Goal: Book appointment/travel/reservation

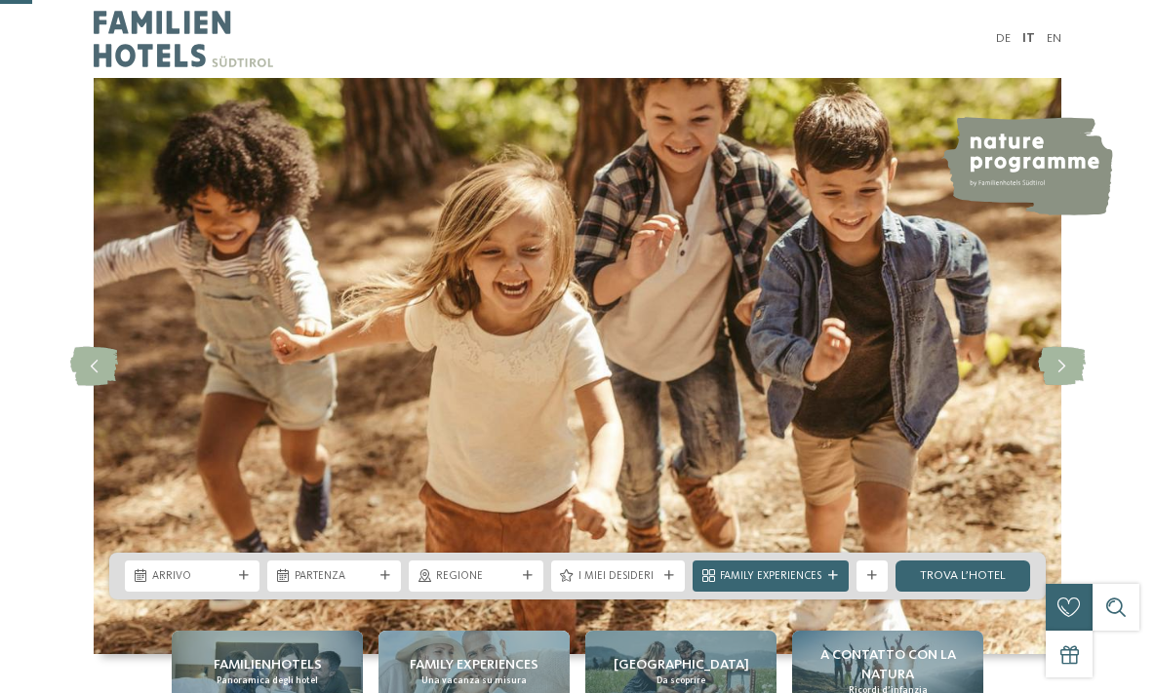
scroll to position [293, 0]
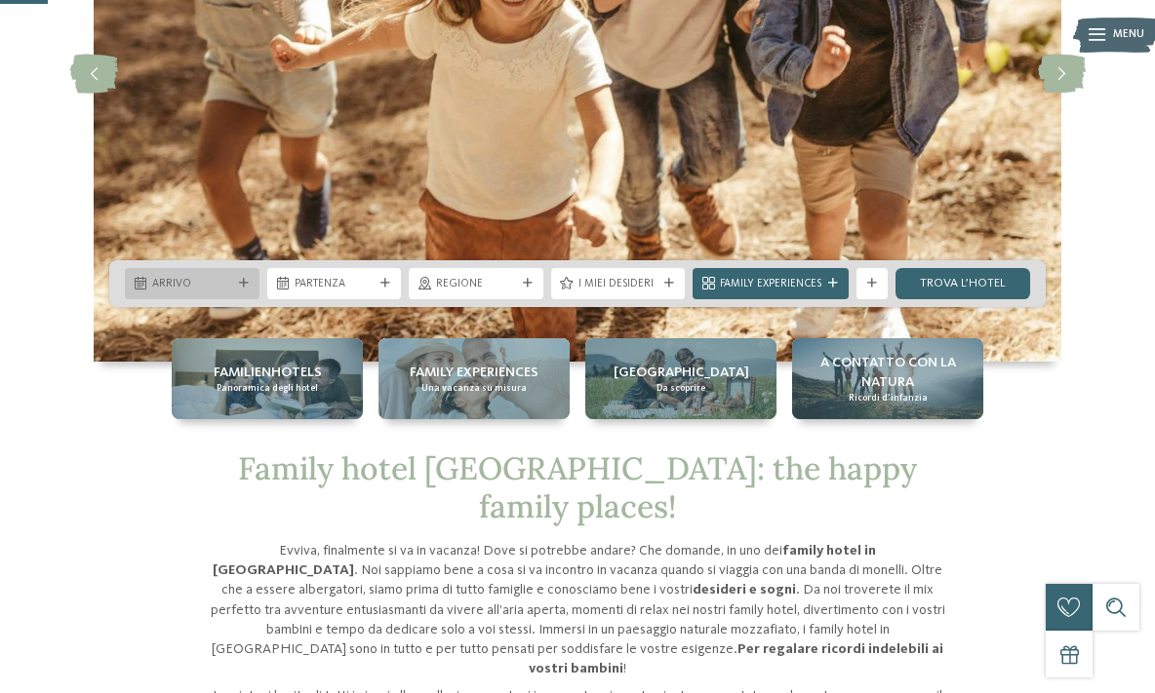
click at [240, 279] on icon at bounding box center [244, 284] width 10 height 10
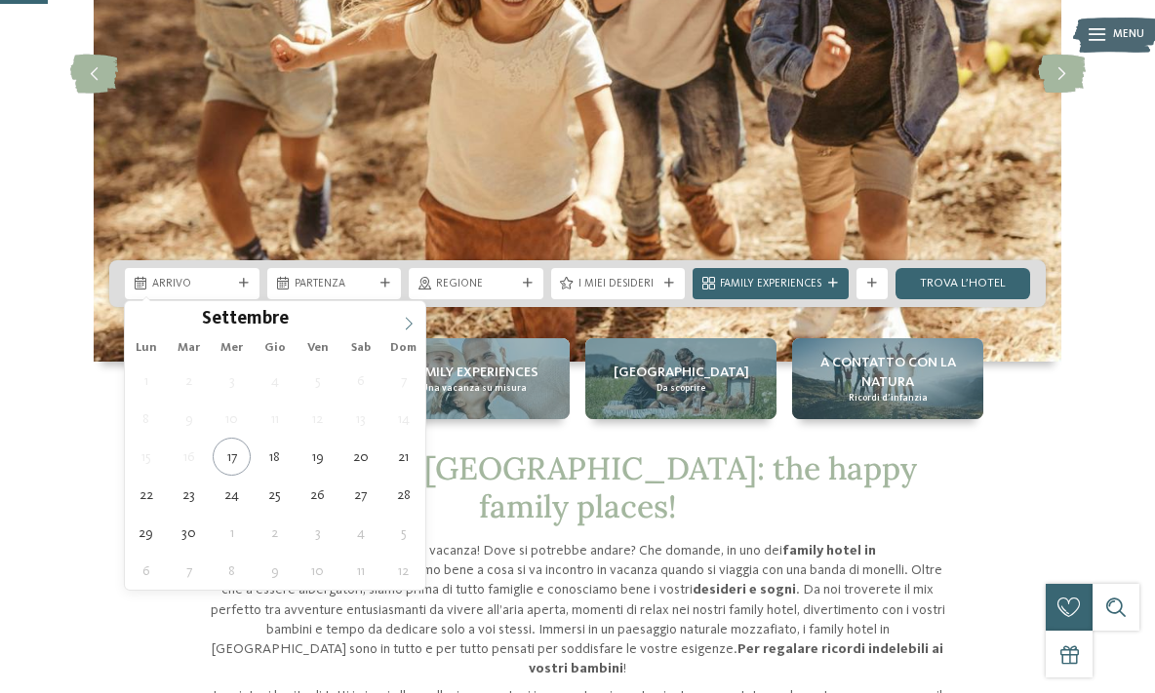
click at [409, 318] on icon at bounding box center [409, 324] width 14 height 14
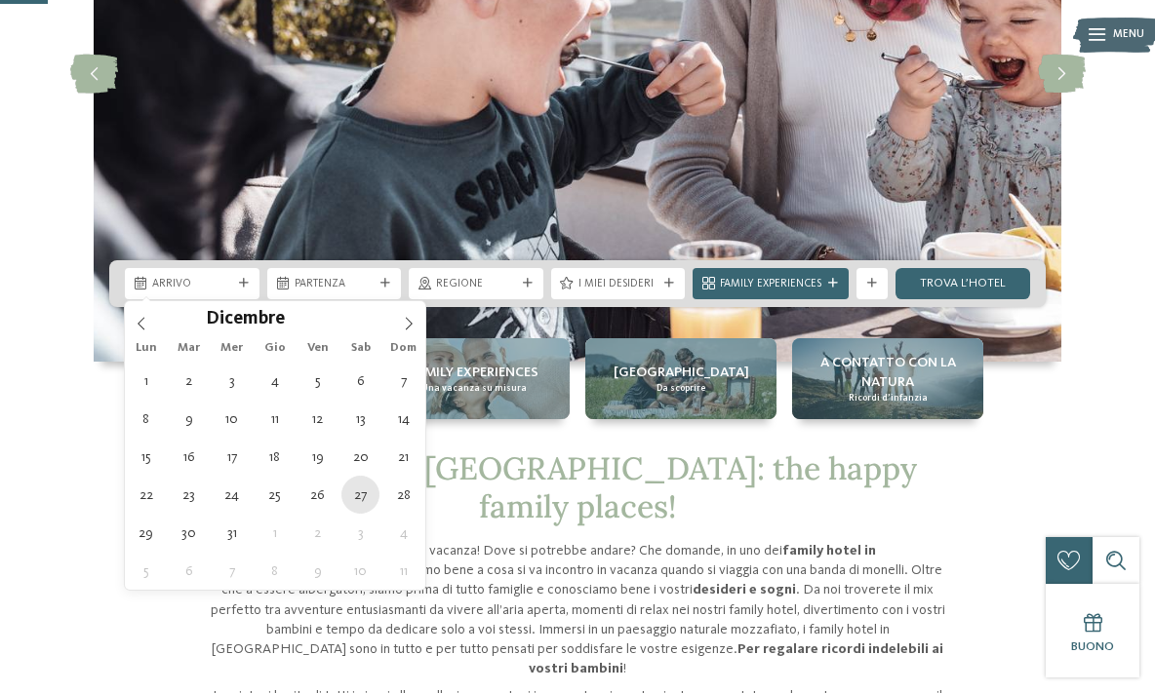
type div "27.12.2025"
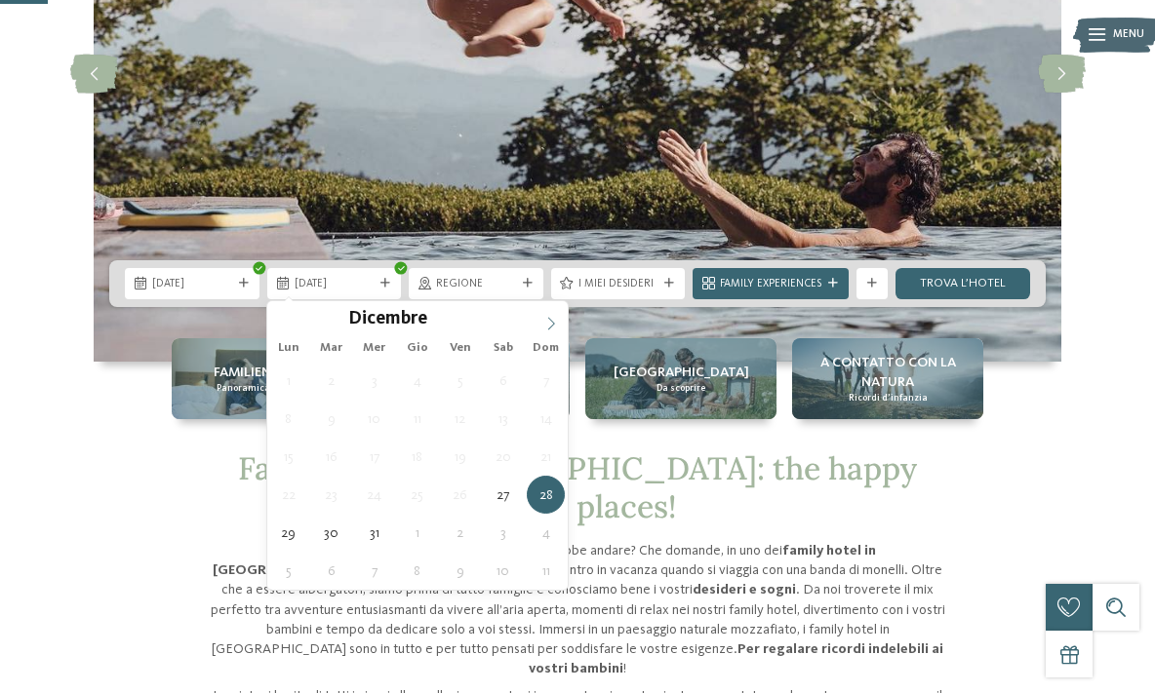
type input "****"
click at [550, 320] on icon at bounding box center [551, 323] width 7 height 13
type div "03.01.2026"
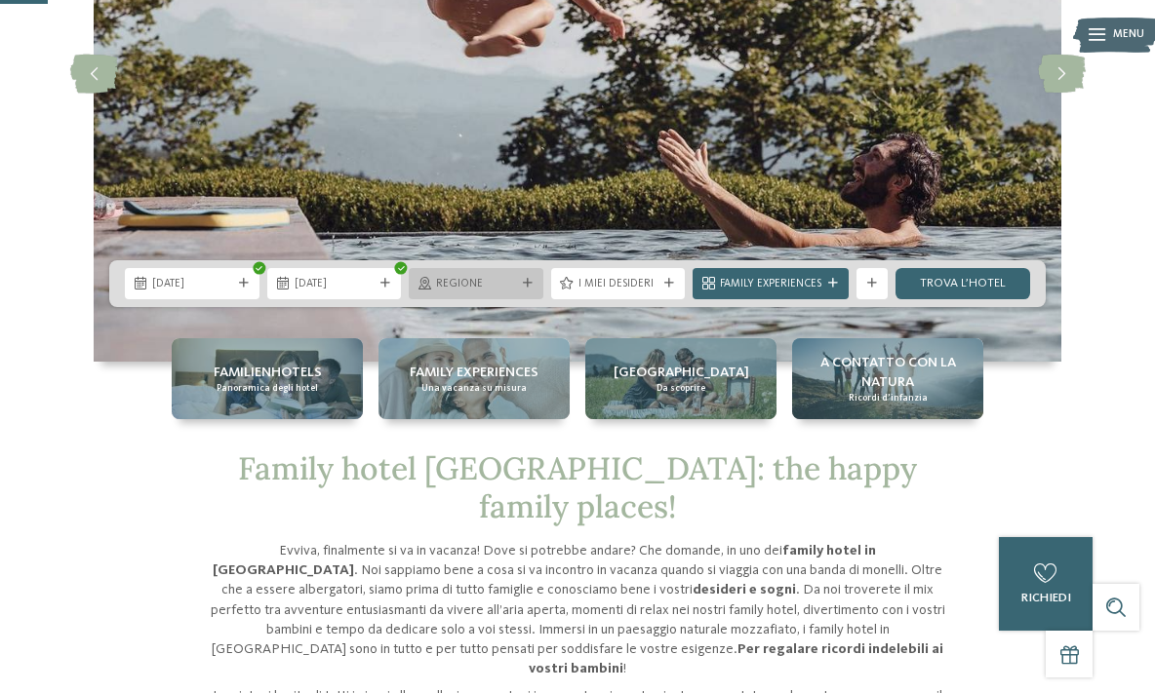
click at [513, 282] on span "Regione" at bounding box center [476, 285] width 80 height 16
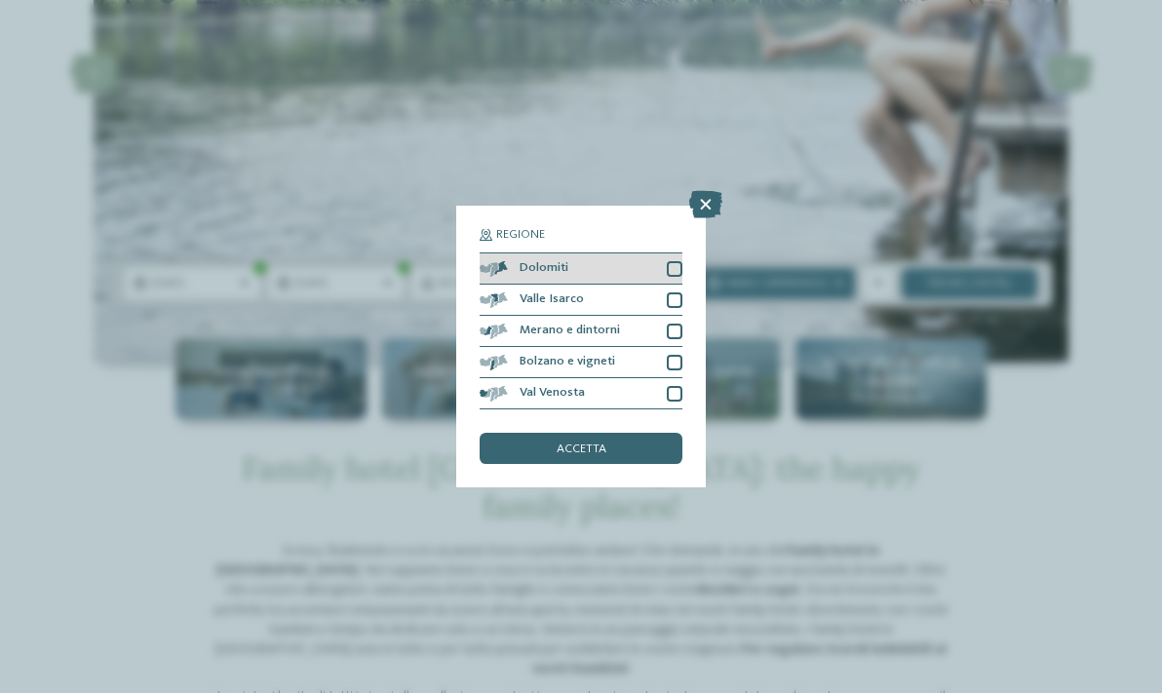
click at [677, 268] on div at bounding box center [675, 269] width 16 height 16
click at [572, 449] on span "accetta" at bounding box center [582, 450] width 50 height 13
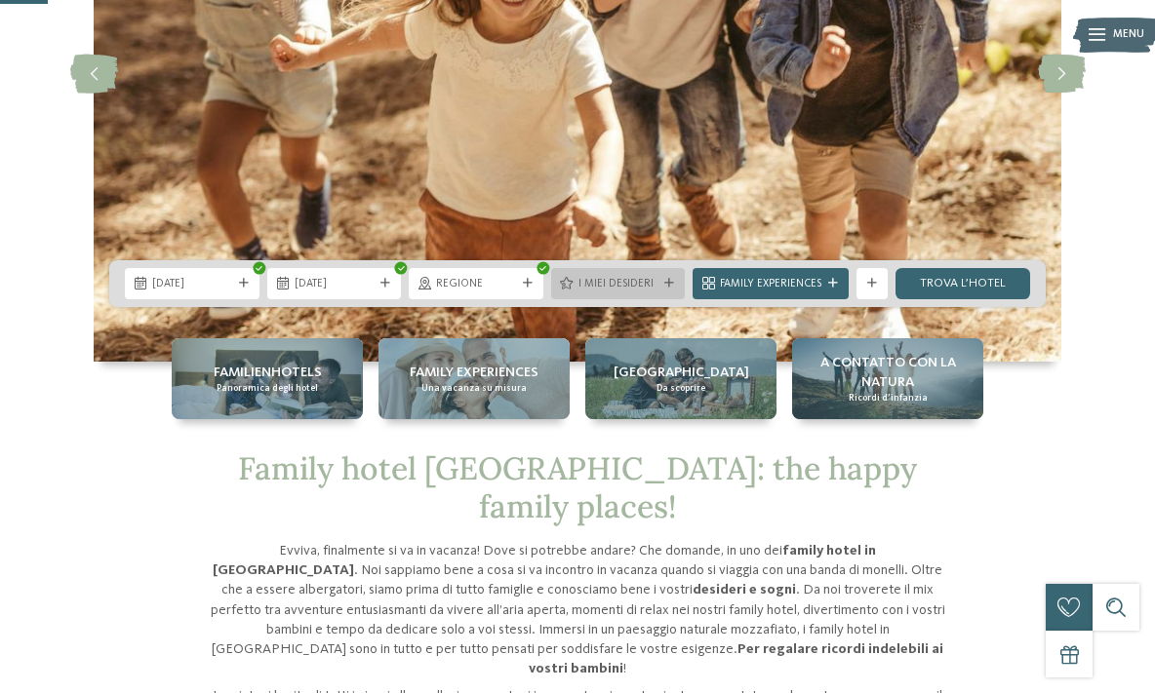
click at [650, 287] on span "I miei desideri" at bounding box center [618, 285] width 80 height 16
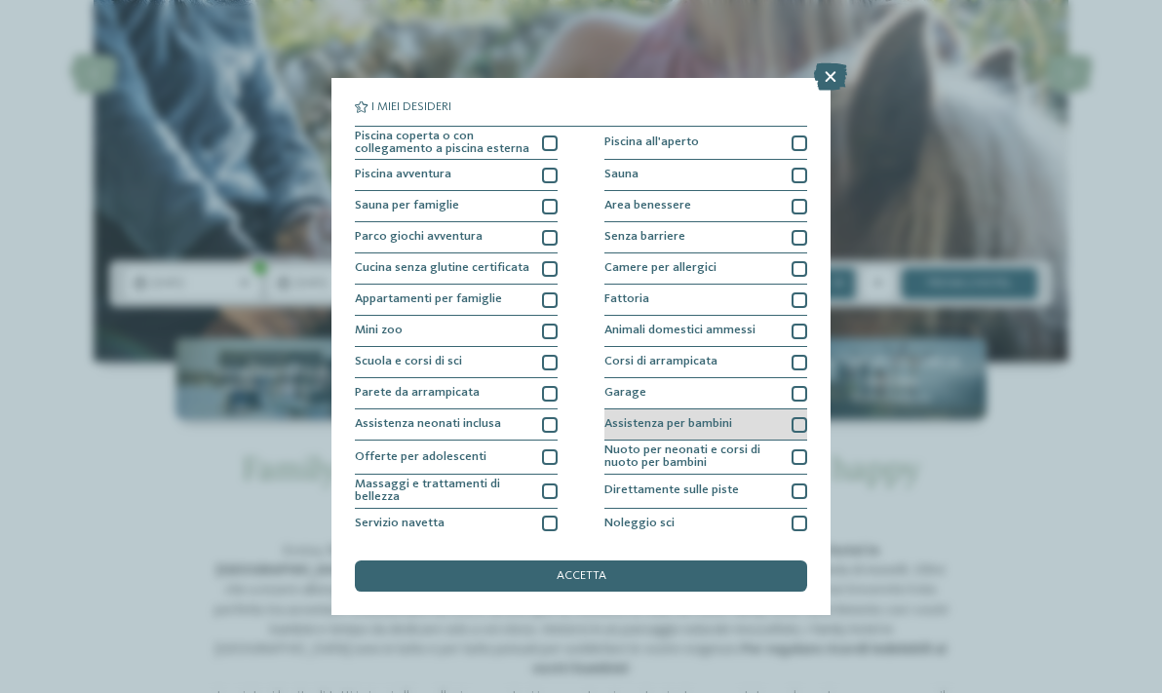
click at [792, 424] on div at bounding box center [800, 425] width 16 height 16
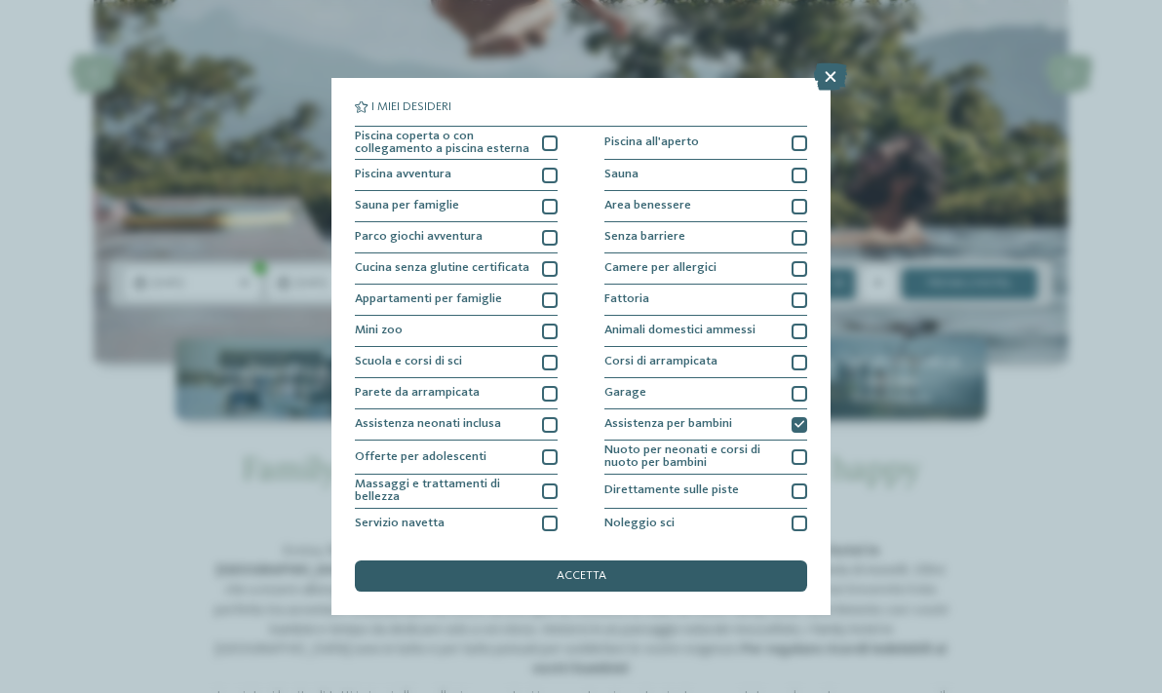
click at [590, 575] on span "accetta" at bounding box center [582, 577] width 50 height 13
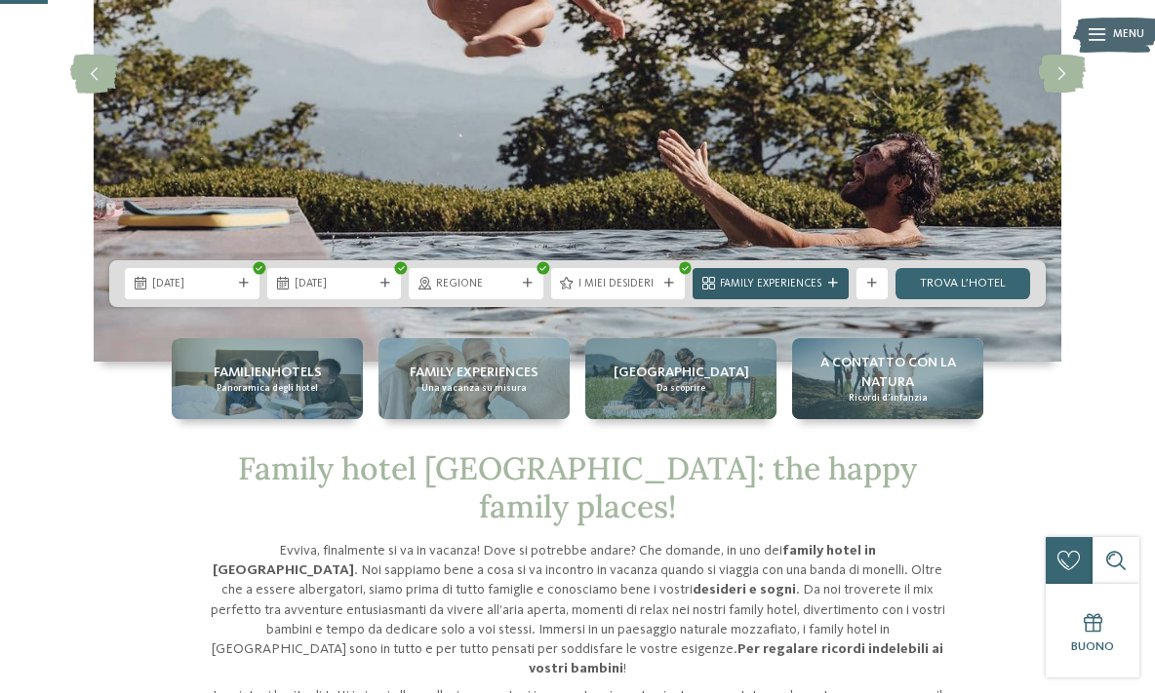
click at [825, 279] on div at bounding box center [833, 284] width 16 height 10
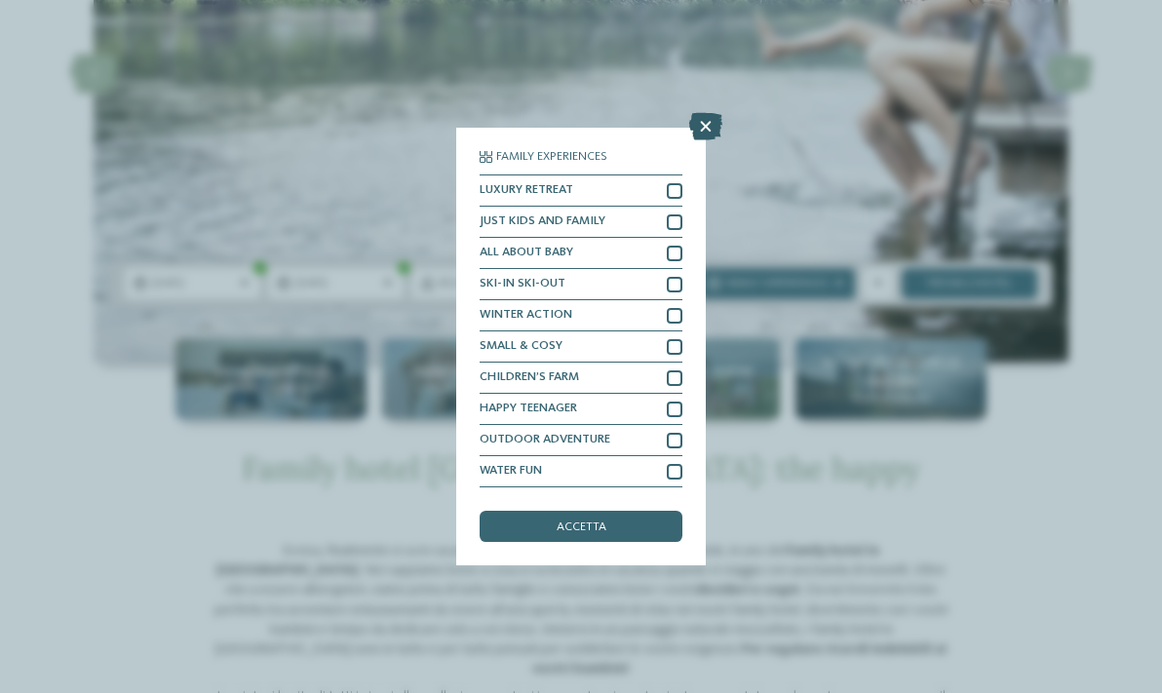
click at [707, 125] on icon at bounding box center [705, 126] width 33 height 27
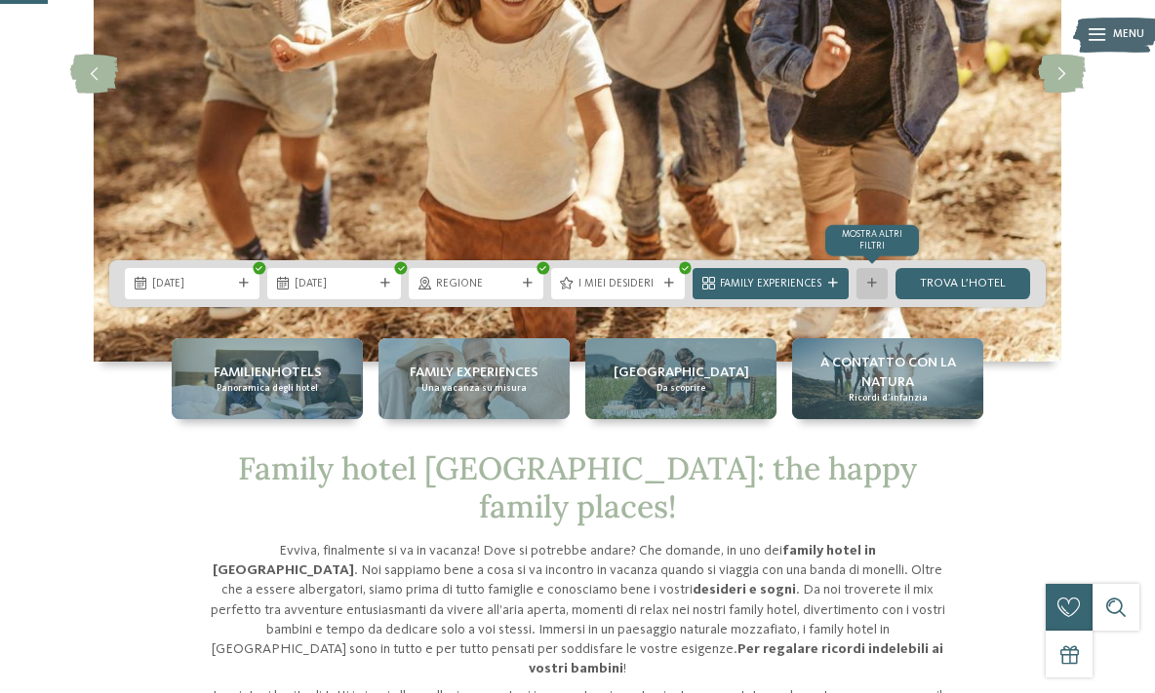
click at [870, 280] on icon at bounding box center [872, 284] width 10 height 10
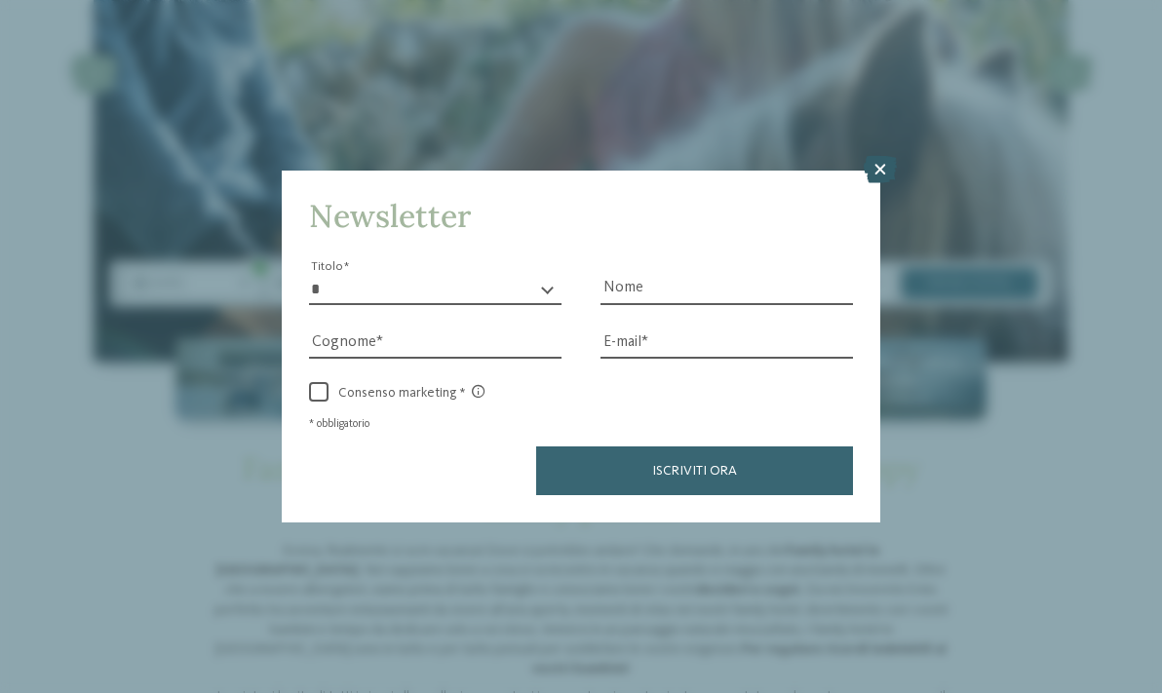
click at [878, 171] on icon at bounding box center [880, 169] width 33 height 27
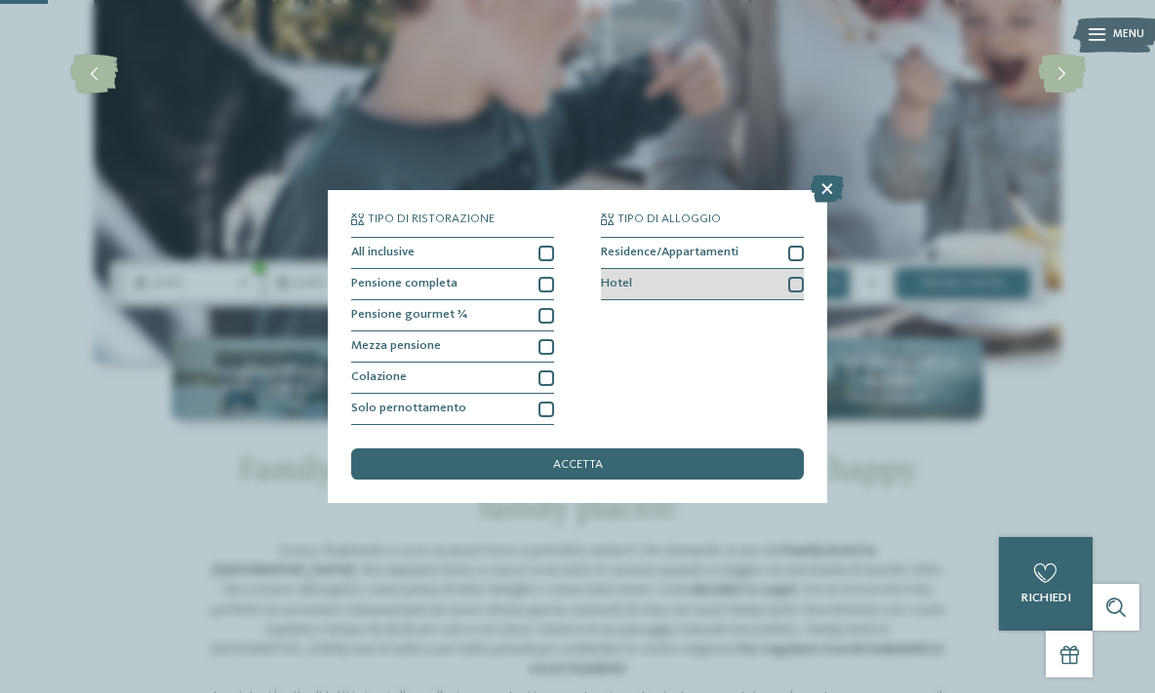
click at [793, 288] on div at bounding box center [796, 285] width 16 height 16
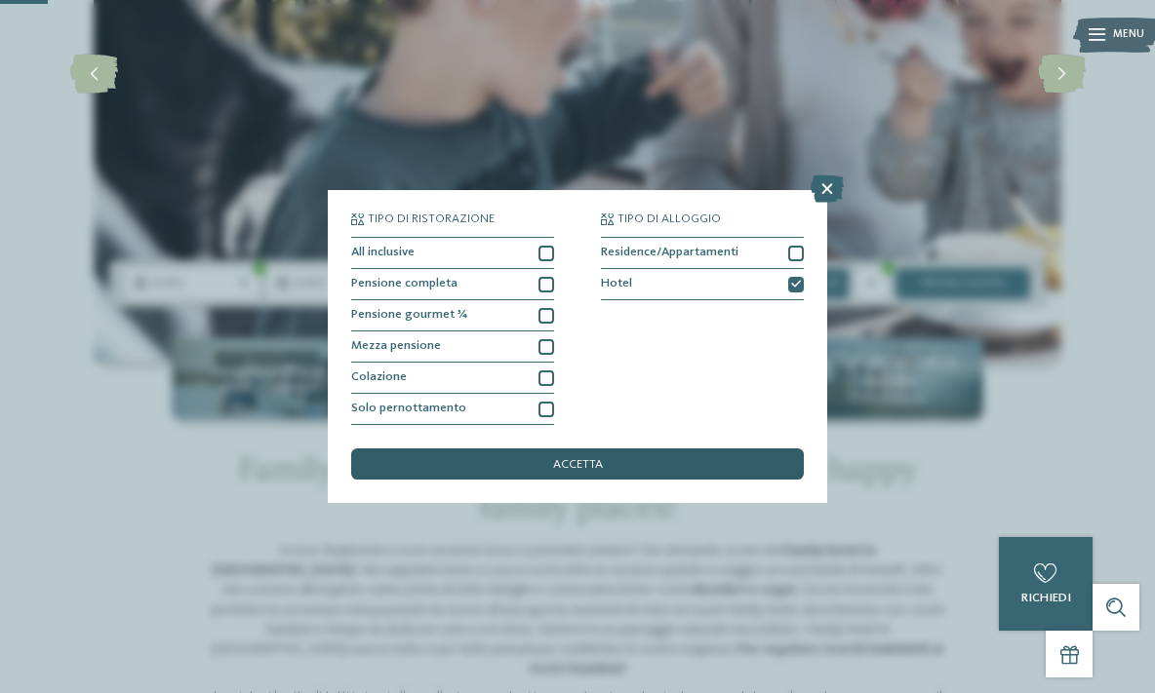
click at [610, 472] on div "accetta" at bounding box center [577, 464] width 453 height 31
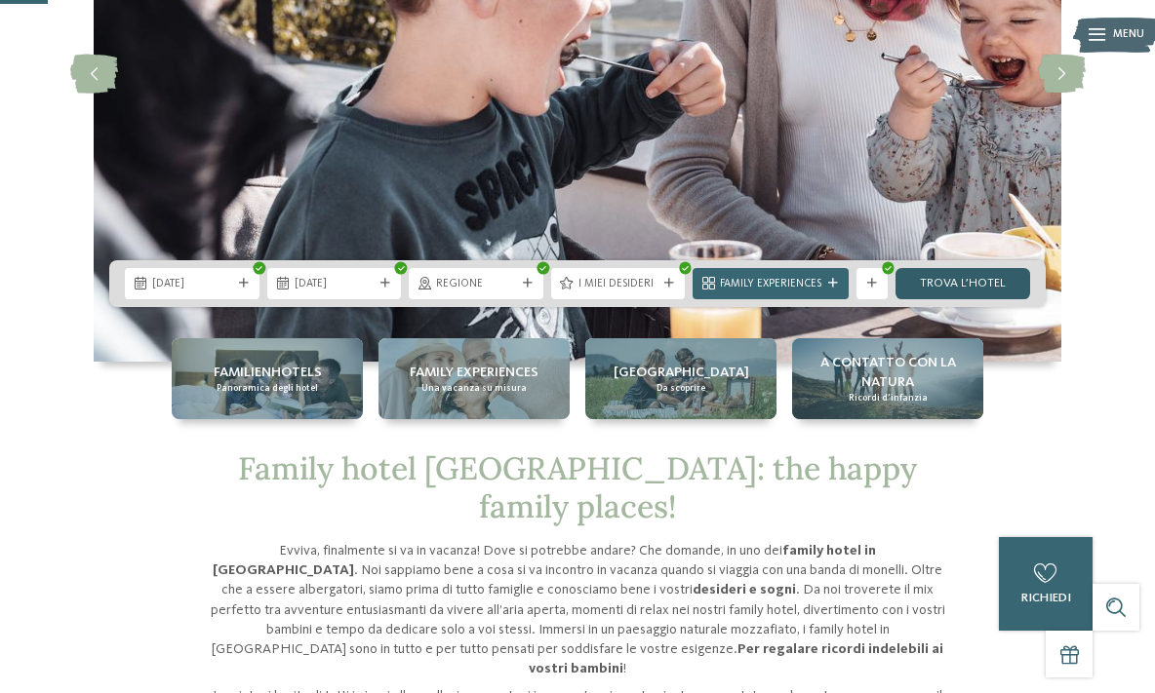
click at [959, 286] on link "trova l’hotel" at bounding box center [962, 283] width 135 height 31
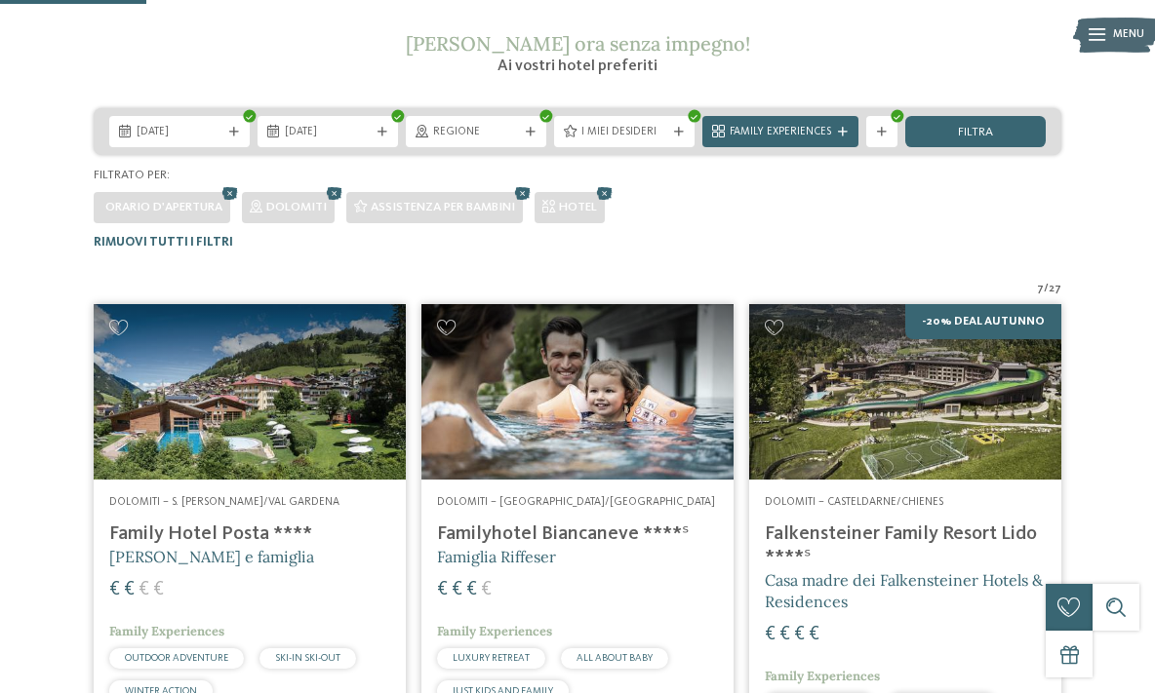
scroll to position [488, 0]
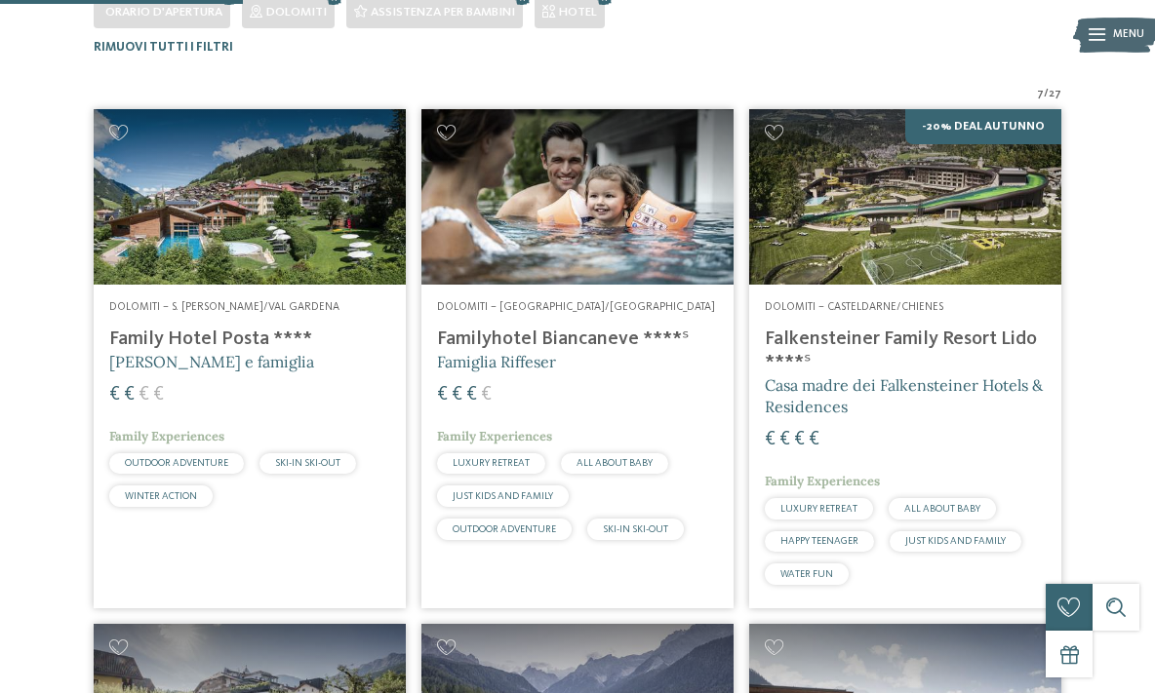
click at [182, 340] on h4 "Family Hotel Posta ****" at bounding box center [249, 339] width 281 height 23
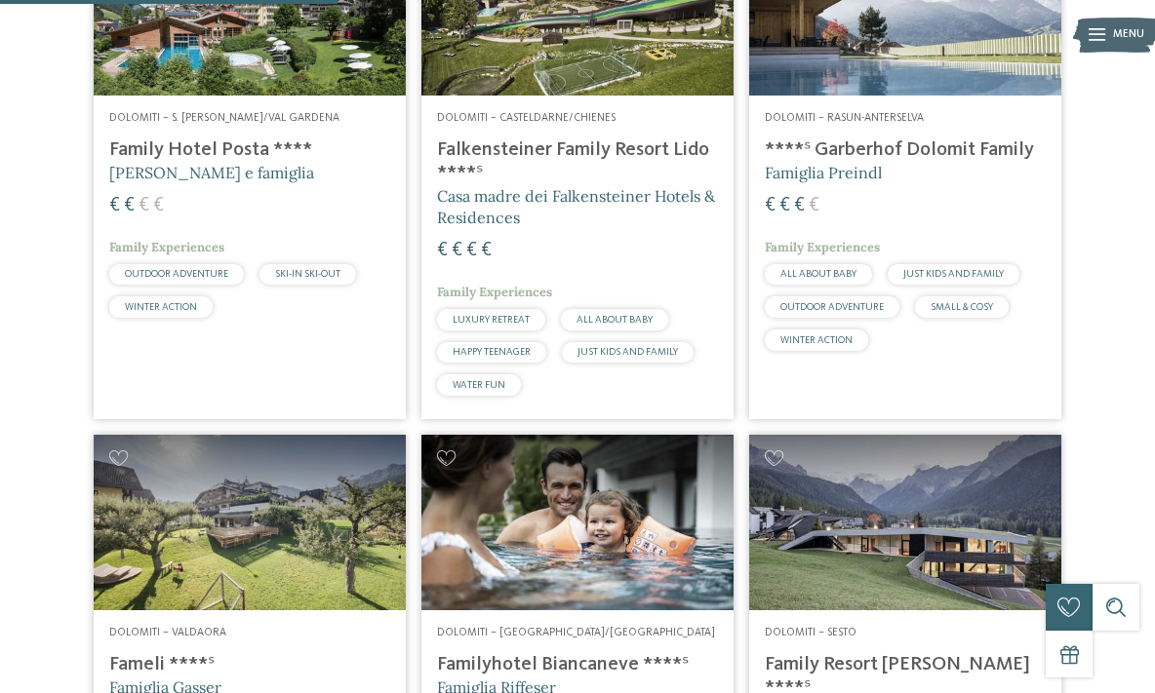
scroll to position [872, 0]
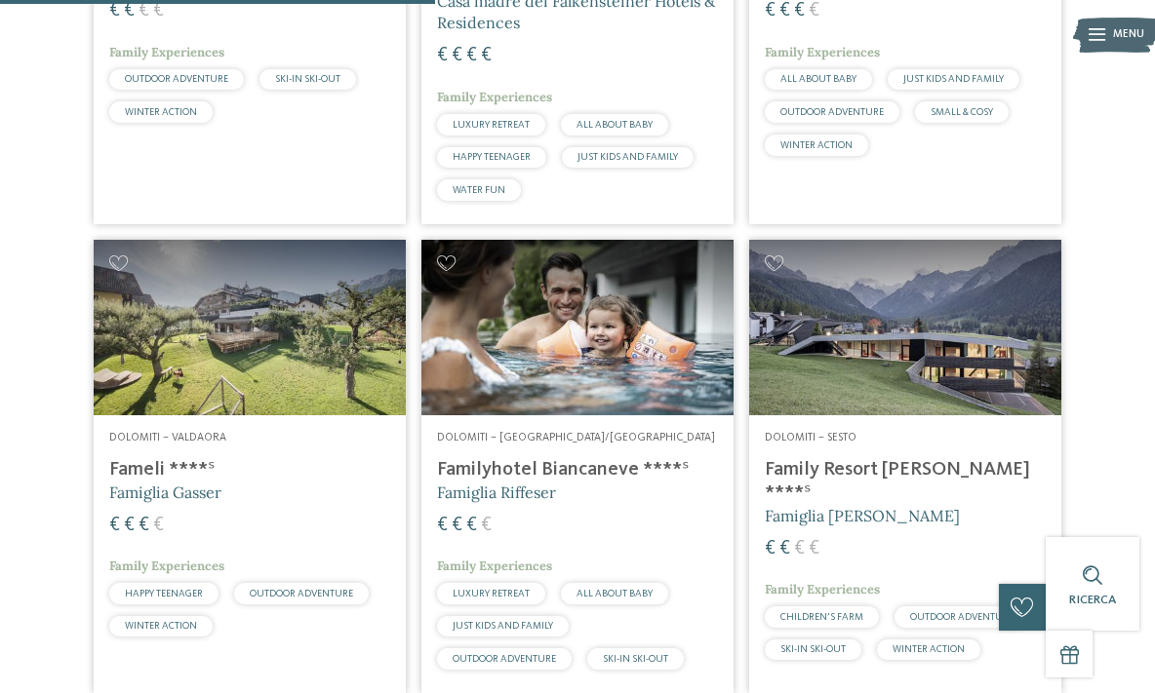
click at [478, 442] on span "Dolomiti – Selva/Val Gardena" at bounding box center [576, 438] width 278 height 12
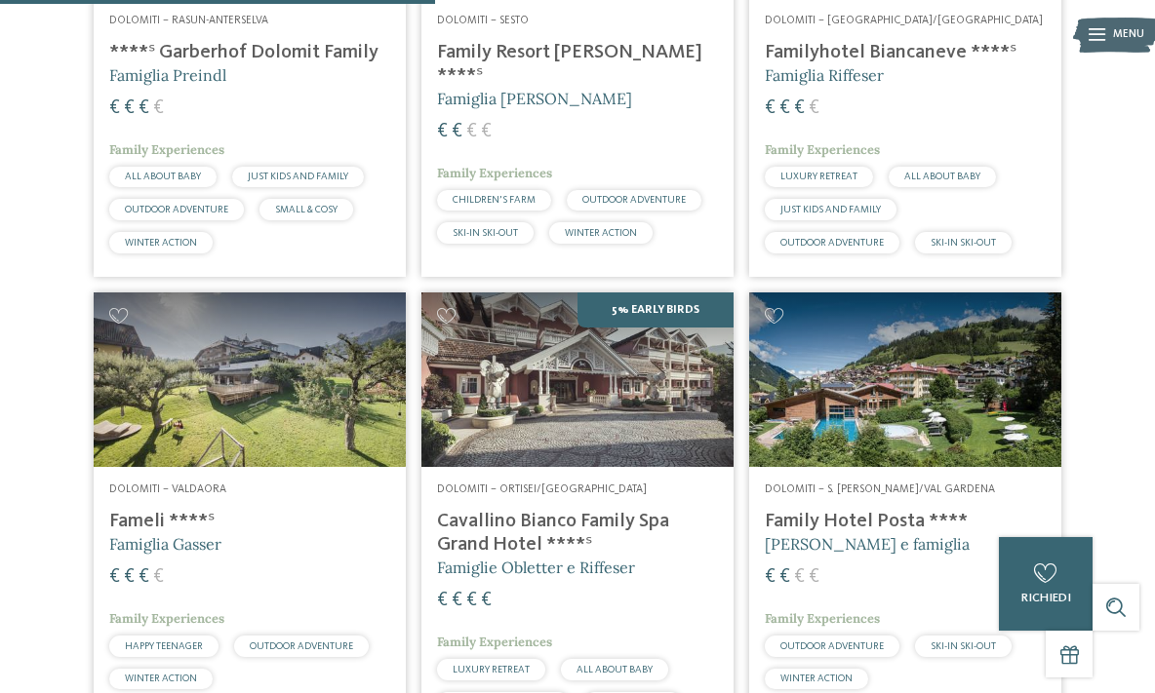
scroll to position [872, 0]
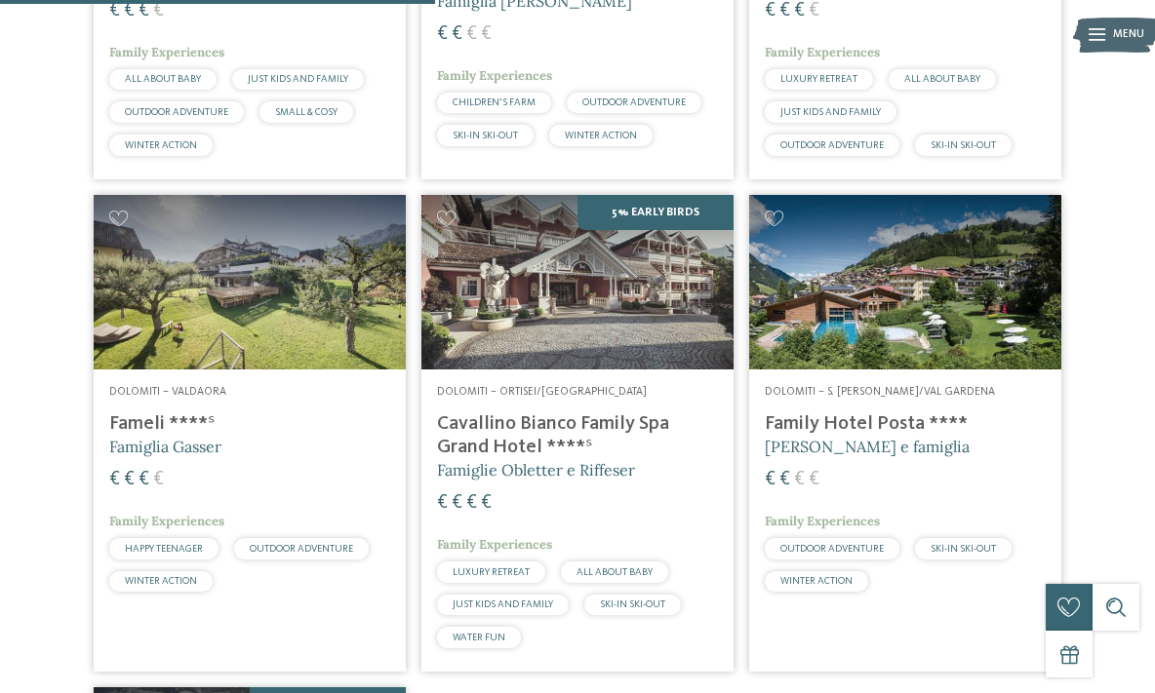
click at [518, 439] on h4 "Cavallino Bianco Family Spa Grand Hotel ****ˢ" at bounding box center [577, 436] width 281 height 47
click at [825, 392] on span "Dolomiti – S. Cristina/Val Gardena" at bounding box center [880, 392] width 230 height 12
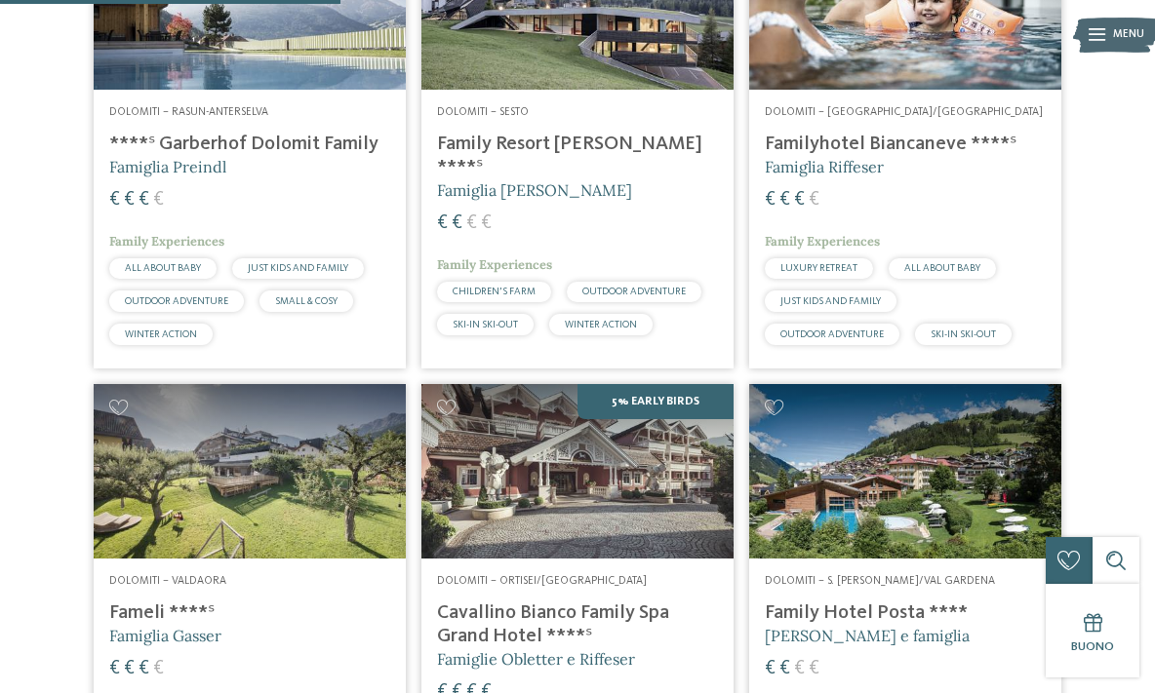
scroll to position [195, 0]
